Goal: Task Accomplishment & Management: Complete application form

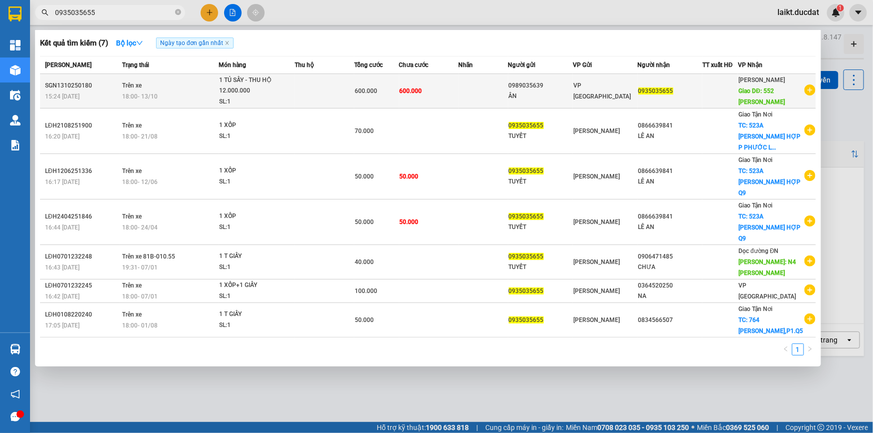
type input "0935035655"
click at [115, 85] on div "SGN1310250180" at bounding box center [82, 86] width 74 height 11
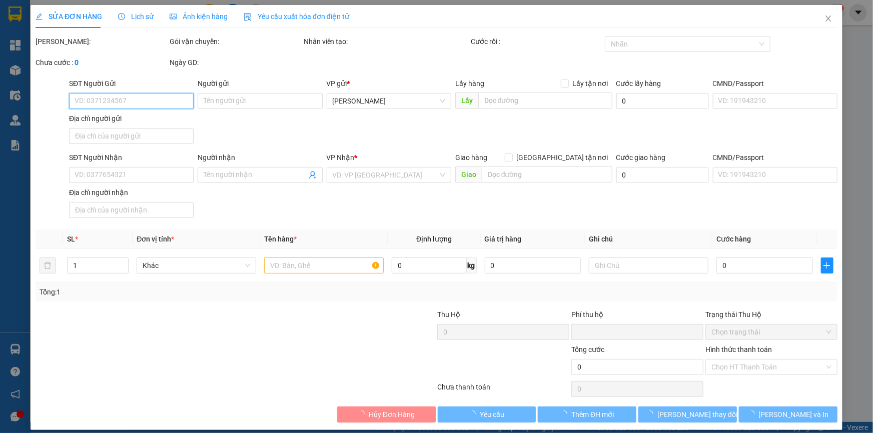
type input "0989035639"
type input "ÂN"
type input "0935035655"
type input "552 [PERSON_NAME]"
type input "0"
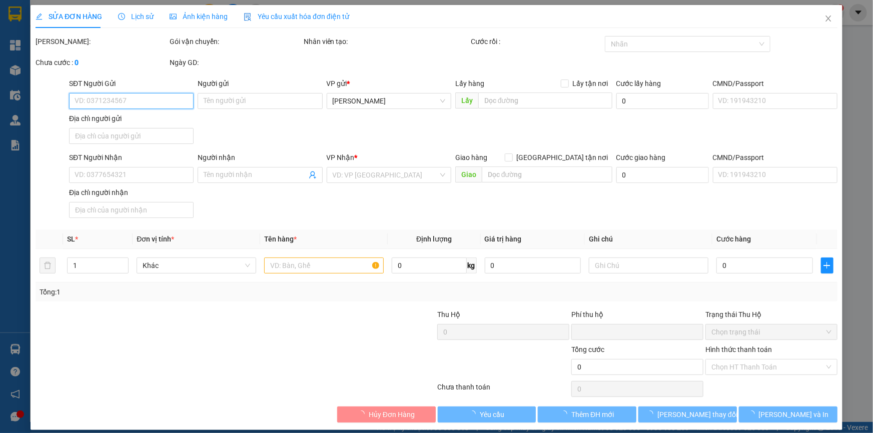
type input "600.000"
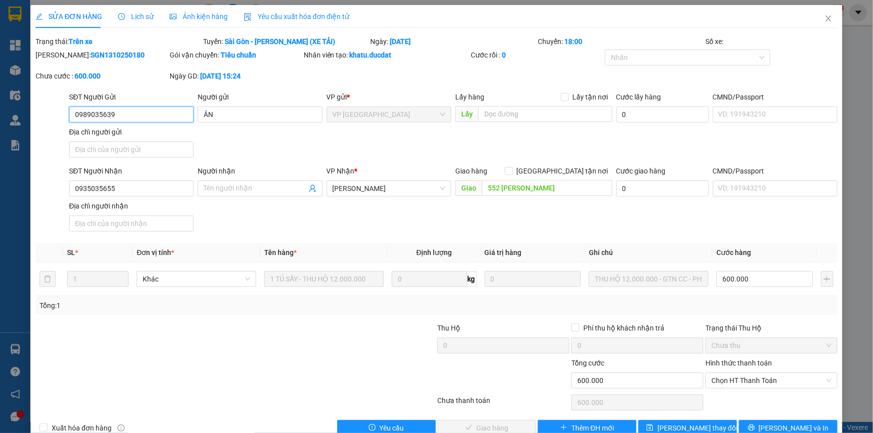
drag, startPoint x: 118, startPoint y: 116, endPoint x: 51, endPoint y: 115, distance: 67.1
click at [51, 115] on div "SĐT Người Gửi 0989035639 0989035639 Người gửi ÂN VP gửi * VP [GEOGRAPHIC_DATA] …" at bounding box center [437, 127] width 804 height 70
